Goal: Check status: Check status

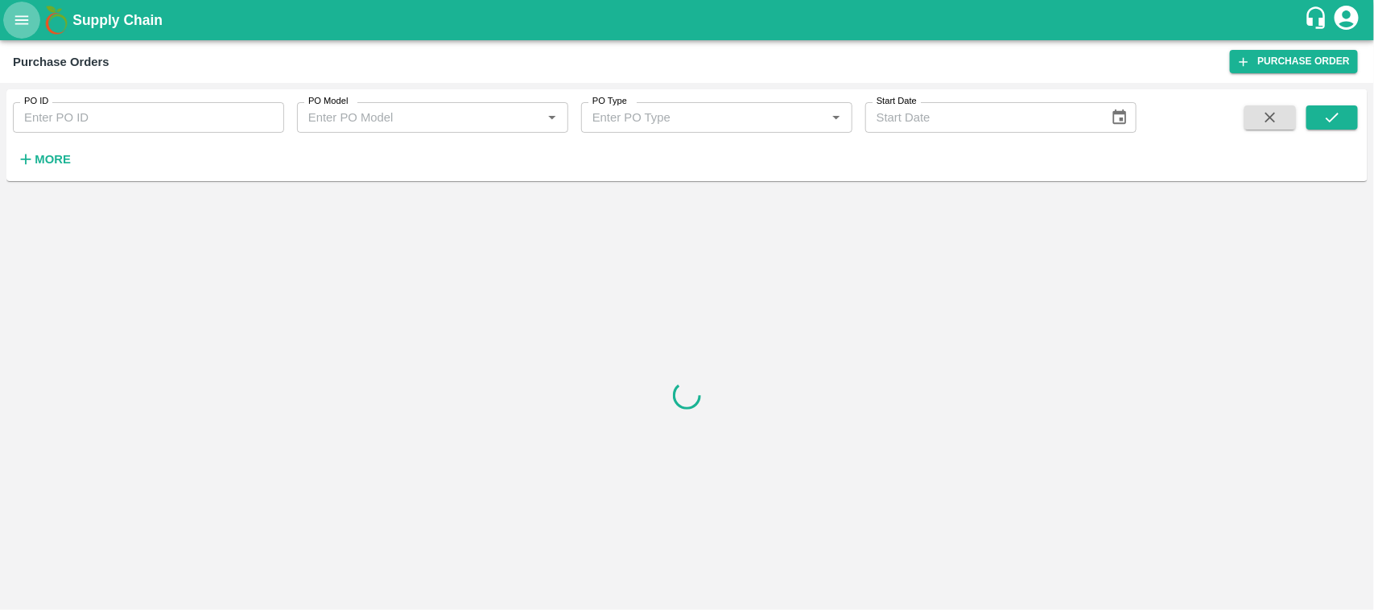
click at [14, 17] on icon "open drawer" at bounding box center [22, 20] width 18 height 18
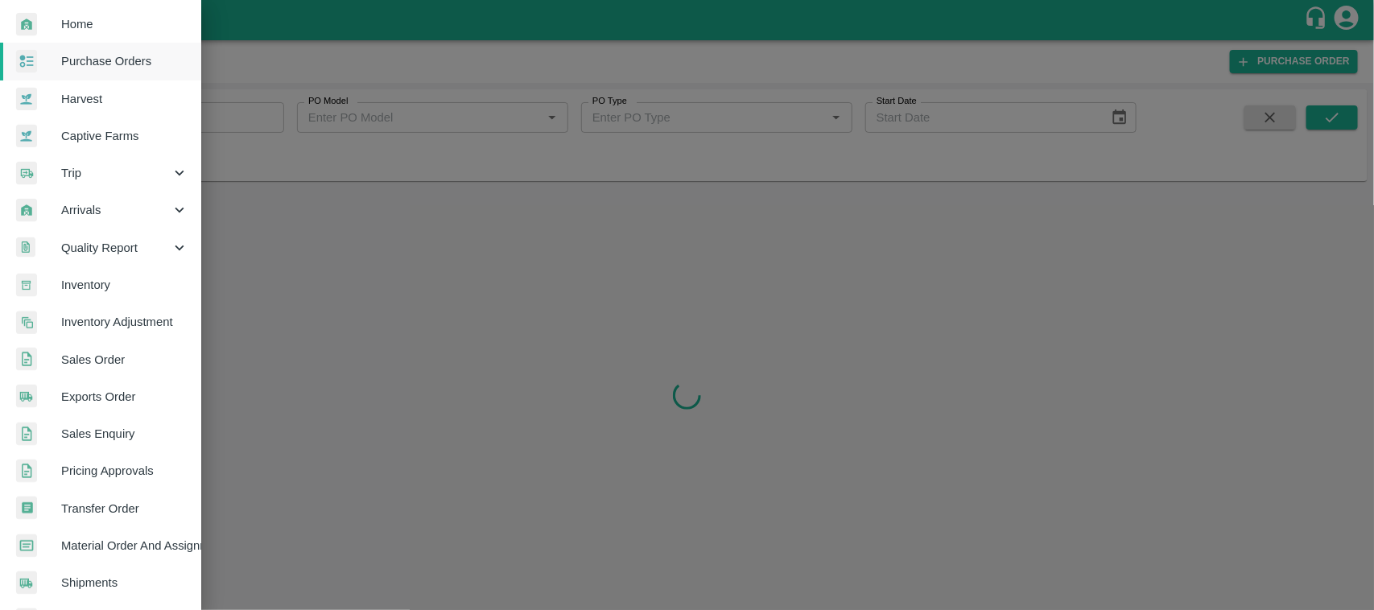
scroll to position [44, 0]
click at [122, 399] on span "Exports Order" at bounding box center [124, 395] width 127 height 18
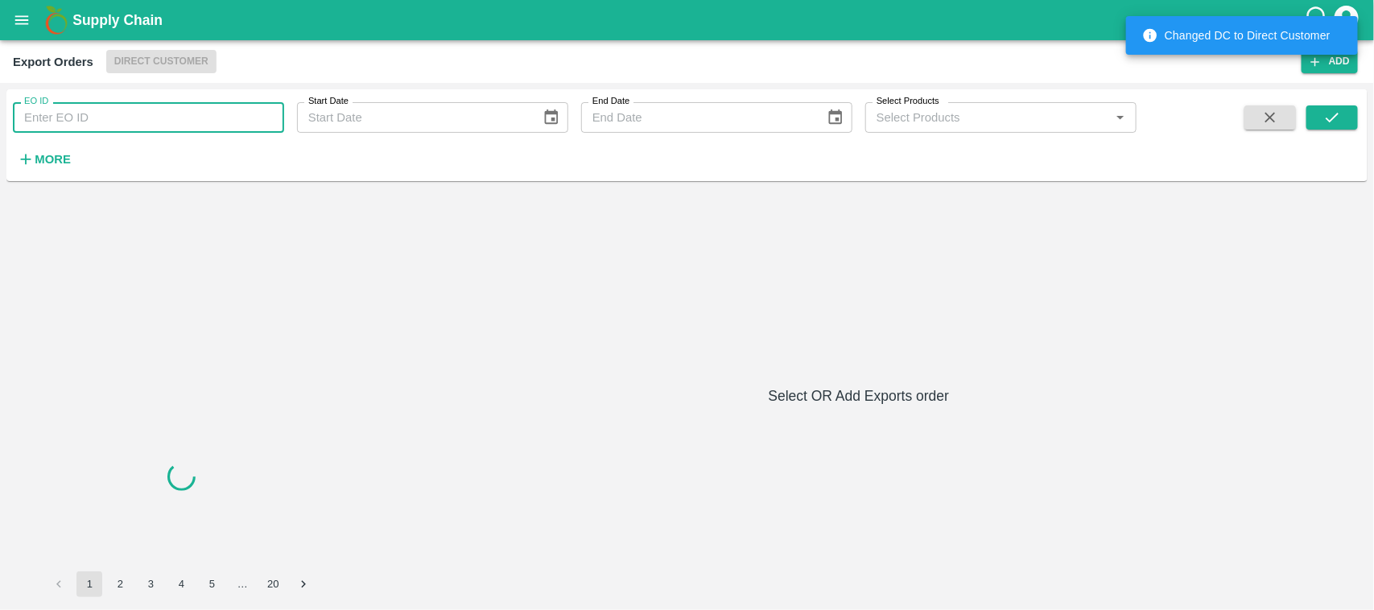
click at [155, 126] on input "EO ID" at bounding box center [148, 117] width 271 height 31
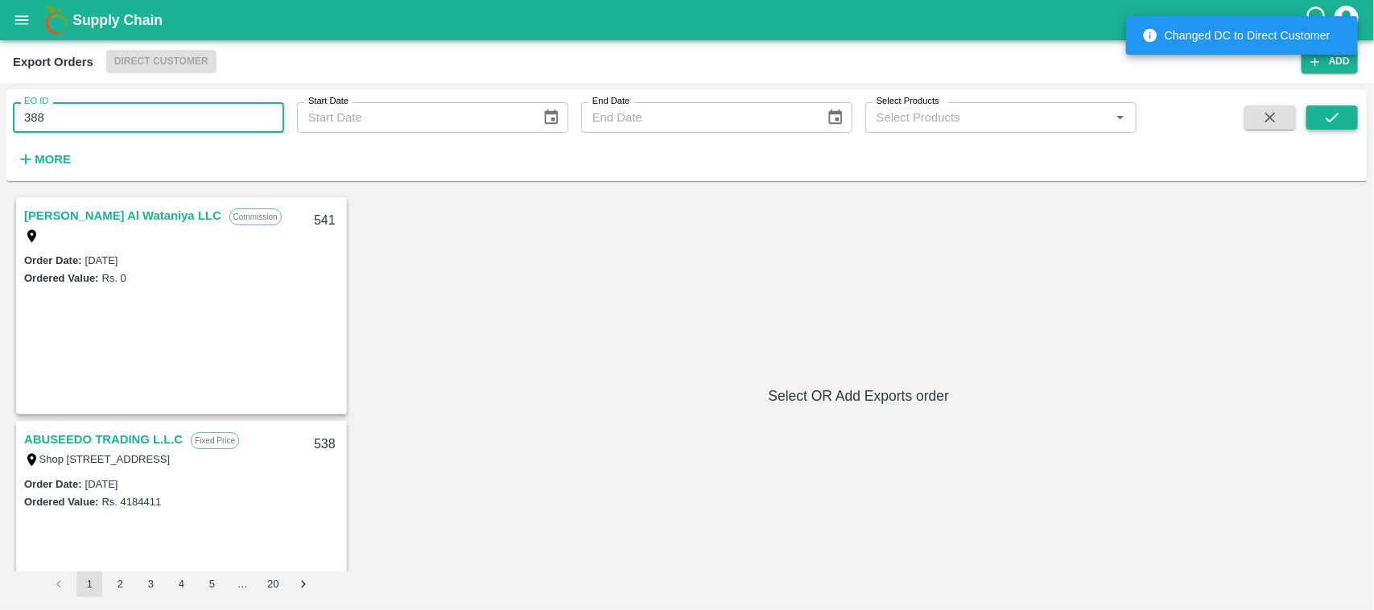
type input "388"
click at [1326, 106] on button "submit" at bounding box center [1333, 117] width 52 height 24
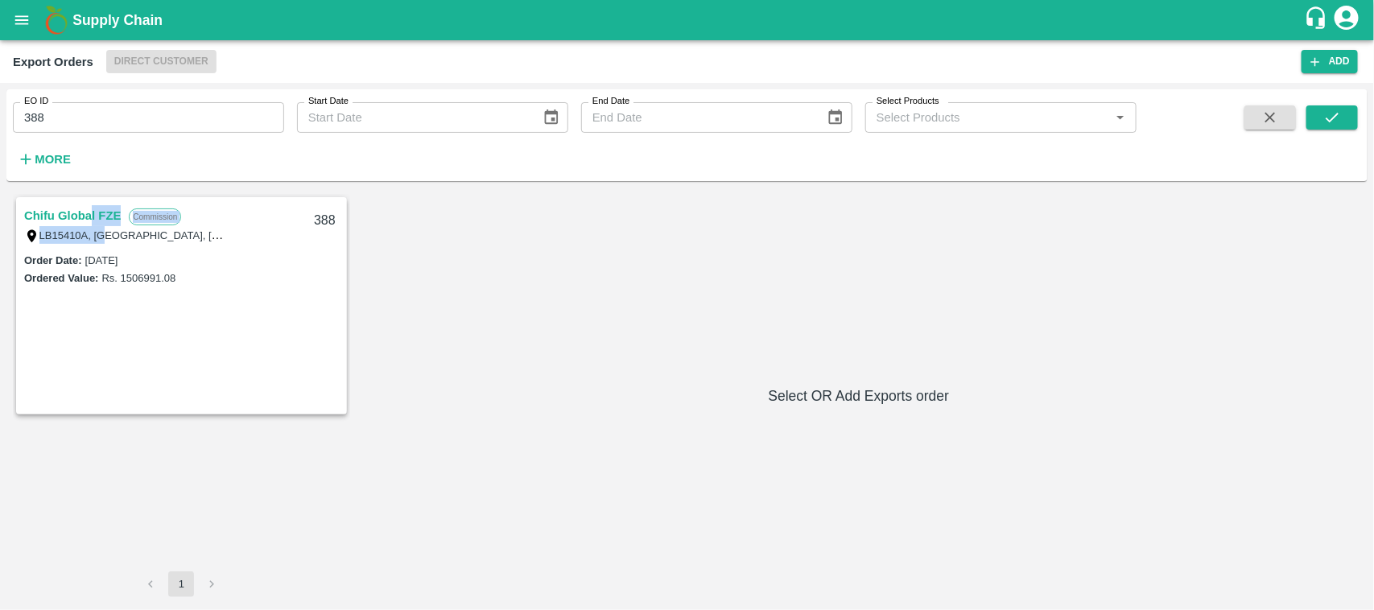
drag, startPoint x: 101, startPoint y: 234, endPoint x: 89, endPoint y: 224, distance: 16.6
click at [89, 224] on div "Chifu Global FZE Commission LB15410A, [GEOGRAPHIC_DATA]" at bounding box center [164, 224] width 280 height 39
click at [89, 224] on link "Chifu Global FZE" at bounding box center [72, 215] width 97 height 21
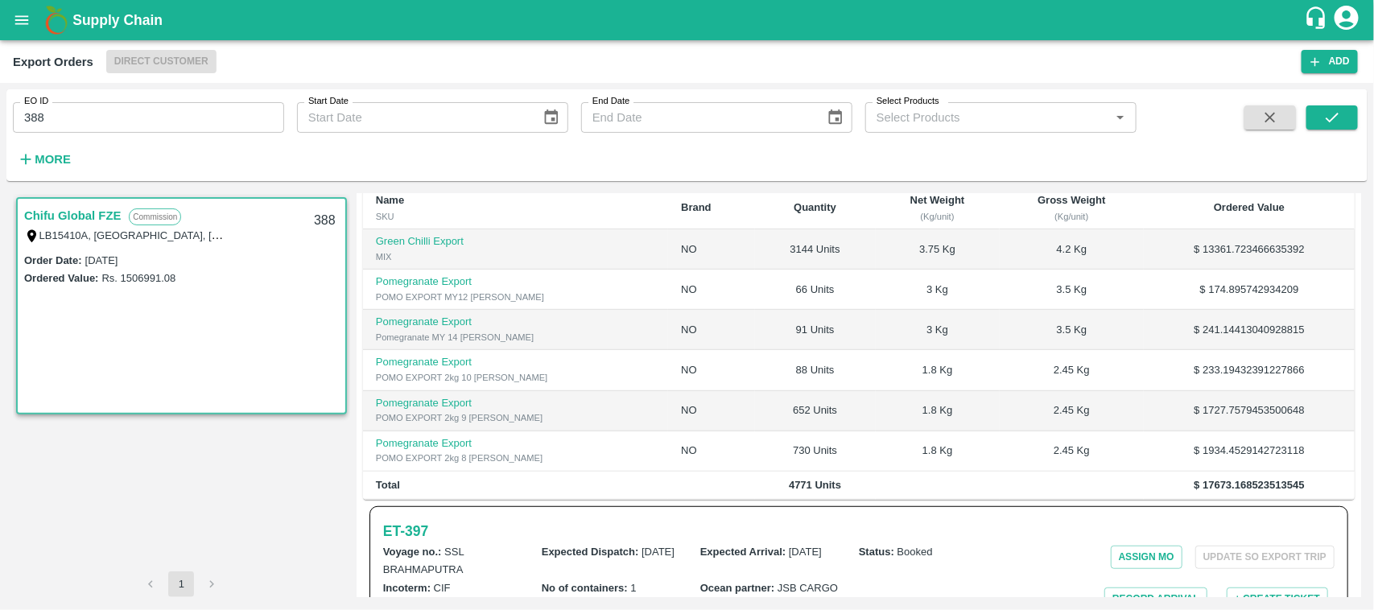
scroll to position [367, 0]
click at [415, 519] on h6 "ET- 397" at bounding box center [405, 530] width 45 height 23
drag, startPoint x: 70, startPoint y: 119, endPoint x: 0, endPoint y: 138, distance: 72.7
click at [0, 138] on div "EO ID 388 EO ID Start Date Start Date End Date End Date Select Products Select …" at bounding box center [687, 346] width 1374 height 527
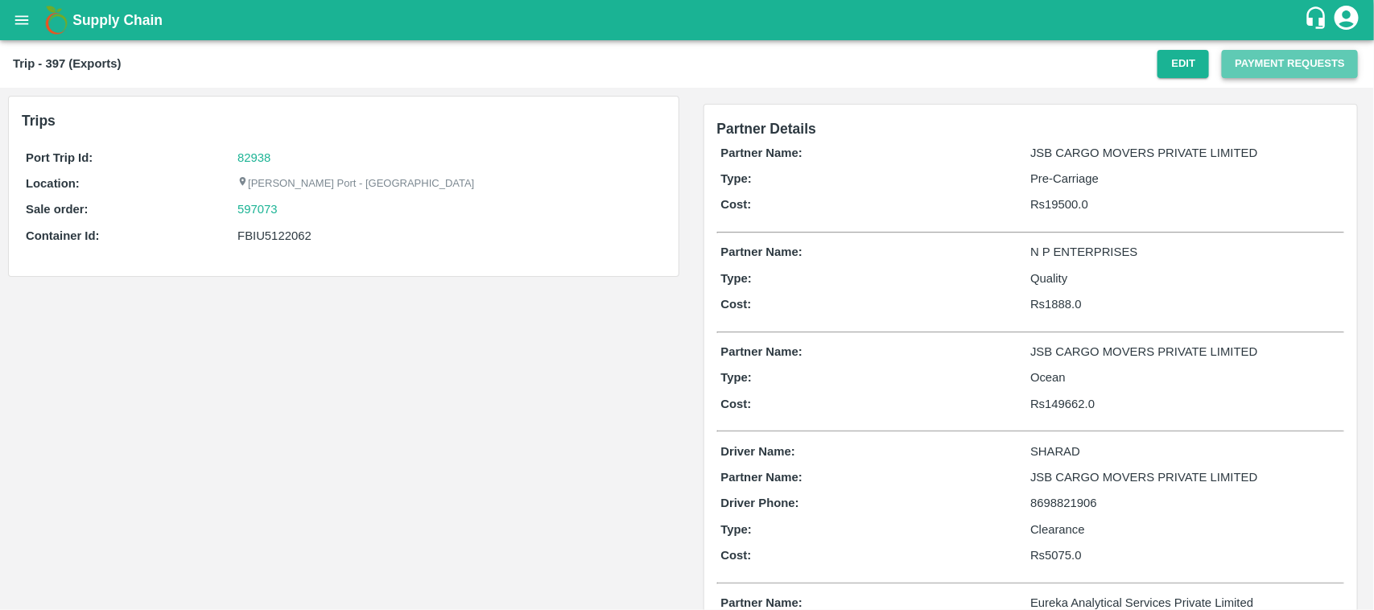
click at [1256, 60] on button "Payment Requests" at bounding box center [1290, 64] width 136 height 28
click at [1268, 58] on button "Payment Requests" at bounding box center [1290, 64] width 136 height 28
